Goal: Task Accomplishment & Management: Use online tool/utility

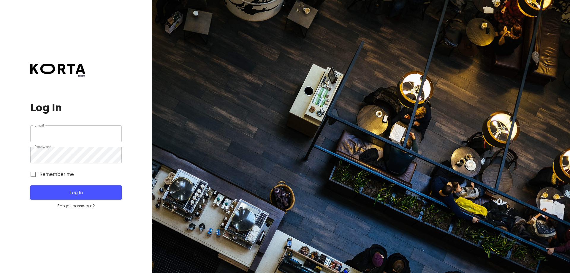
type input "[EMAIL_ADDRESS][DOMAIN_NAME]"
click at [75, 190] on span "Log In" at bounding box center [76, 193] width 72 height 8
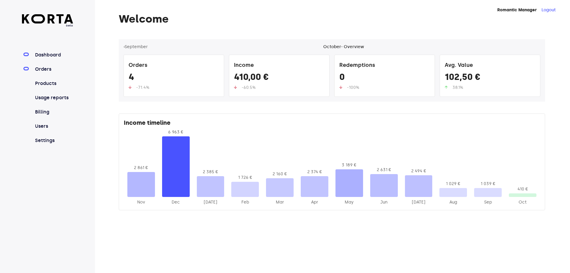
click at [34, 68] on link "Orders" at bounding box center [54, 69] width 40 height 7
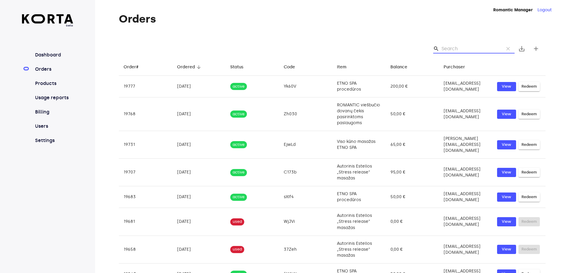
click at [447, 48] on input "Search" at bounding box center [470, 49] width 58 height 10
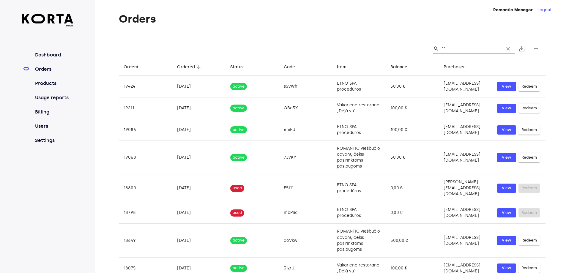
type input "1"
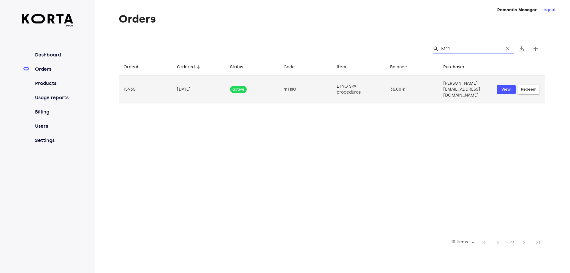
type input "M11"
click at [529, 88] on span "Redeem" at bounding box center [528, 89] width 15 height 7
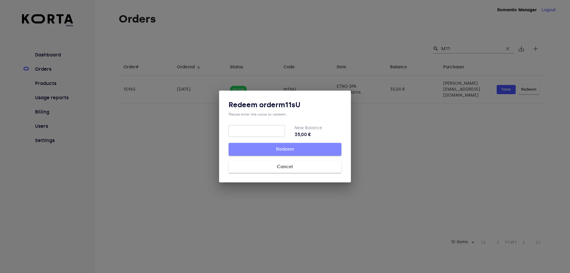
click at [291, 151] on span "Redeem" at bounding box center [285, 149] width 94 height 8
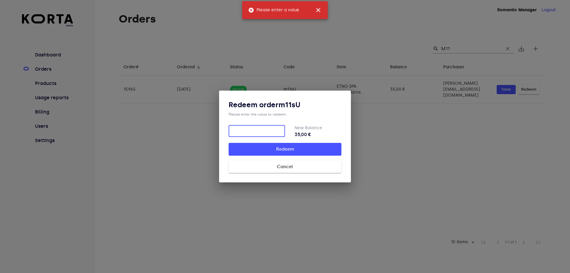
click at [262, 135] on input "number" at bounding box center [257, 131] width 56 height 12
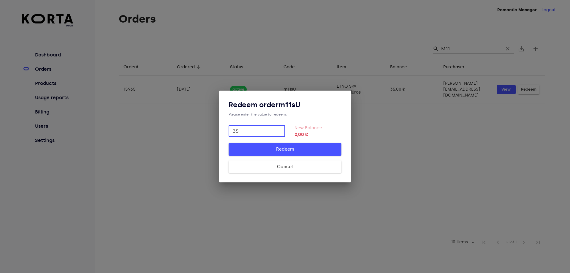
type input "35"
click at [287, 149] on span "Redeem" at bounding box center [285, 149] width 94 height 8
